Goal: Task Accomplishment & Management: Manage account settings

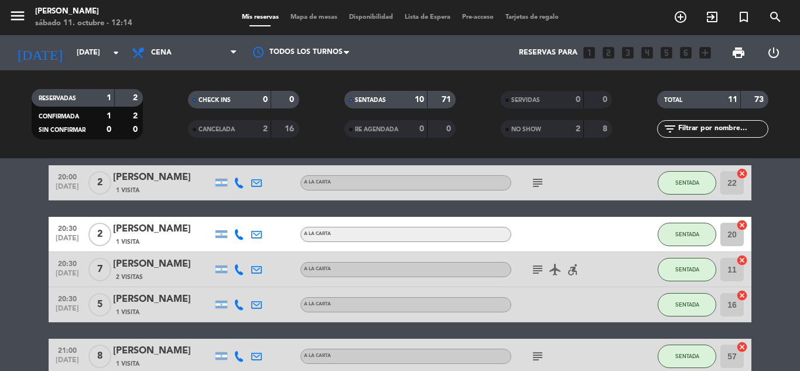
scroll to position [26, 0]
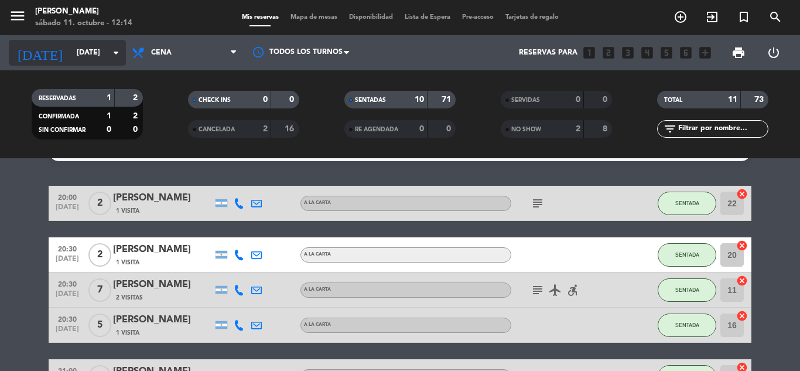
click at [71, 56] on input "[DATE]" at bounding box center [120, 53] width 99 height 20
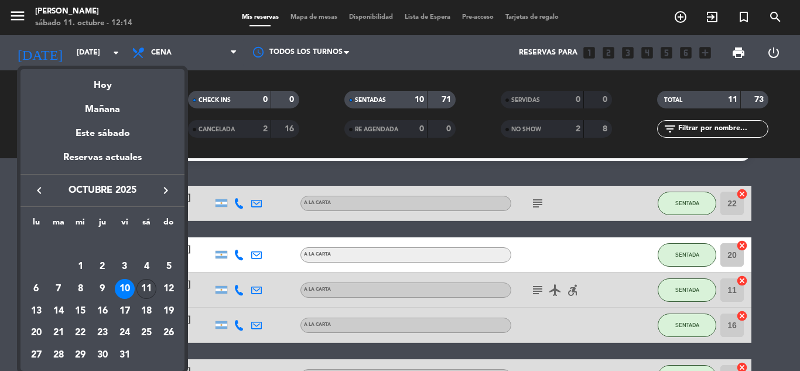
click at [149, 281] on div "11" at bounding box center [146, 289] width 20 height 20
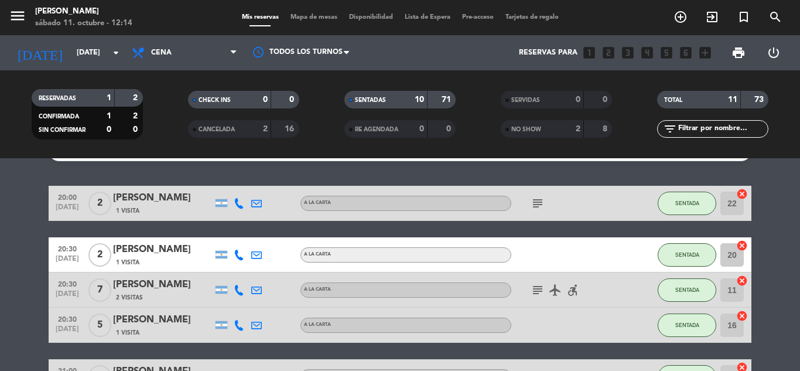
type input "[DATE]"
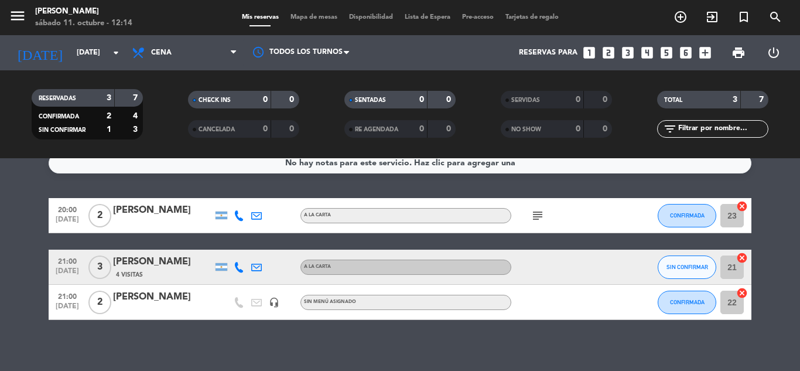
scroll to position [22, 0]
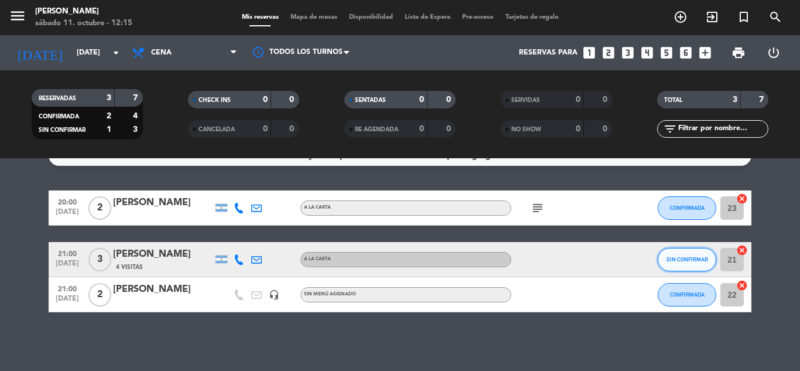
click at [688, 266] on button "SIN CONFIRMAR" at bounding box center [686, 259] width 59 height 23
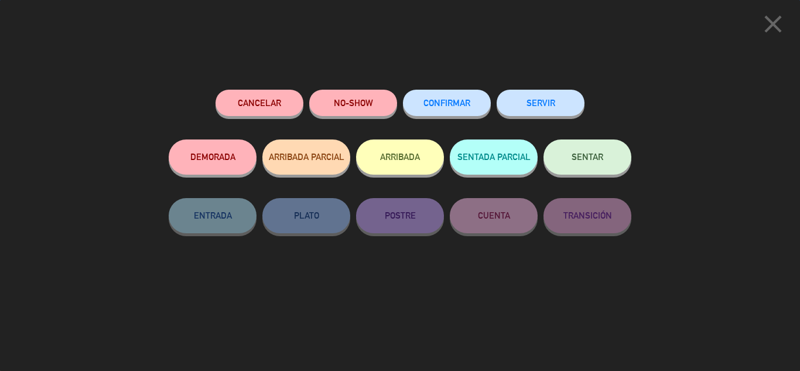
click at [443, 109] on button "CONFIRMAR" at bounding box center [447, 103] width 88 height 26
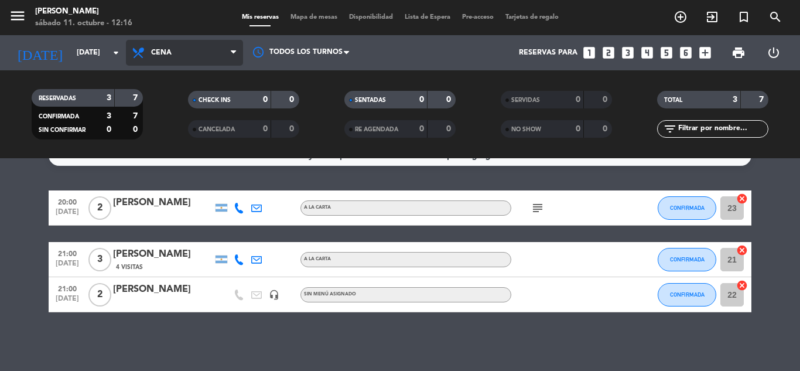
click at [176, 54] on span "Cena" at bounding box center [184, 53] width 117 height 26
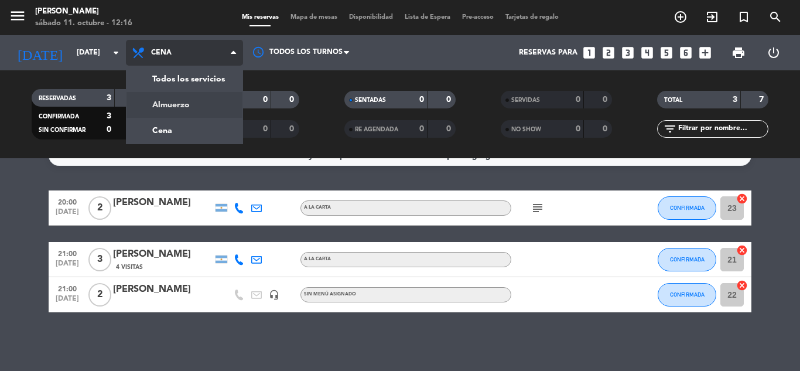
click at [187, 100] on div "menu [PERSON_NAME][DATE] 11. octubre - 12:16 Mis reservas Mapa de mesas Disponi…" at bounding box center [400, 79] width 800 height 158
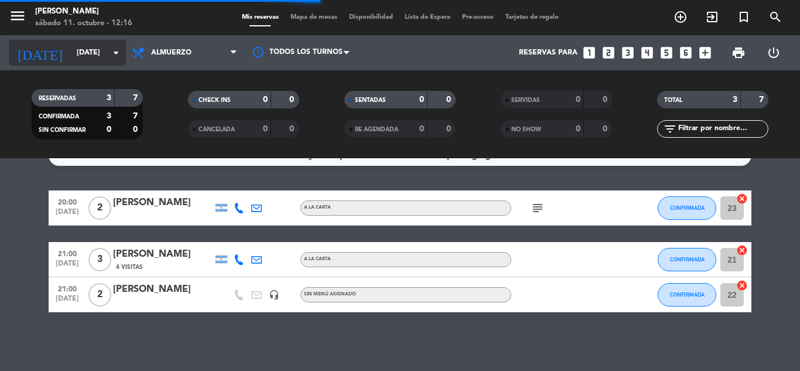
scroll to position [0, 0]
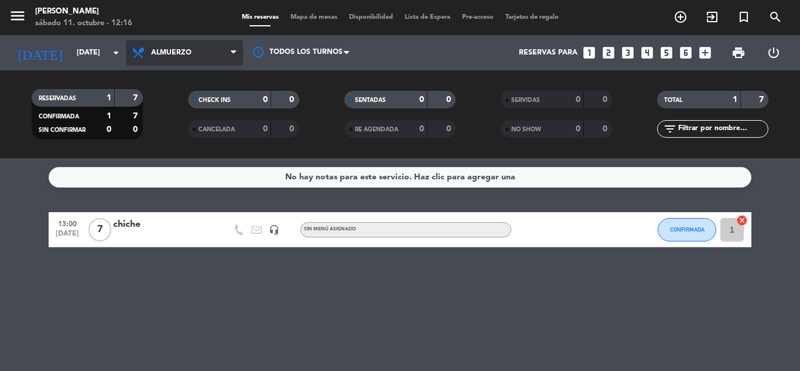
click at [211, 53] on span "Almuerzo" at bounding box center [184, 53] width 117 height 26
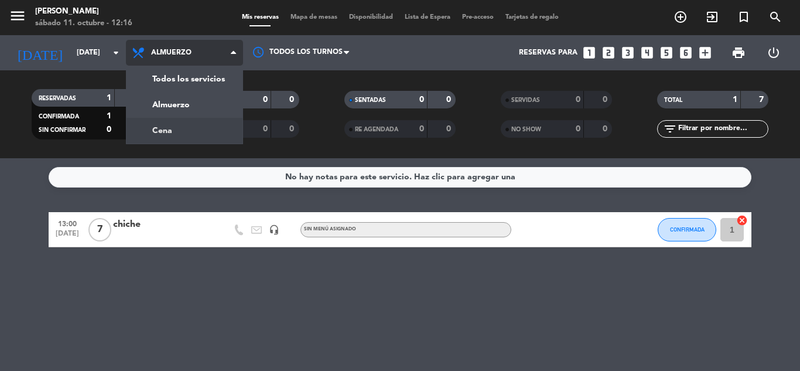
click at [187, 130] on div "menu [PERSON_NAME][DATE] 11. octubre - 12:16 Mis reservas Mapa de mesas Disponi…" at bounding box center [400, 79] width 800 height 158
